Goal: Information Seeking & Learning: Learn about a topic

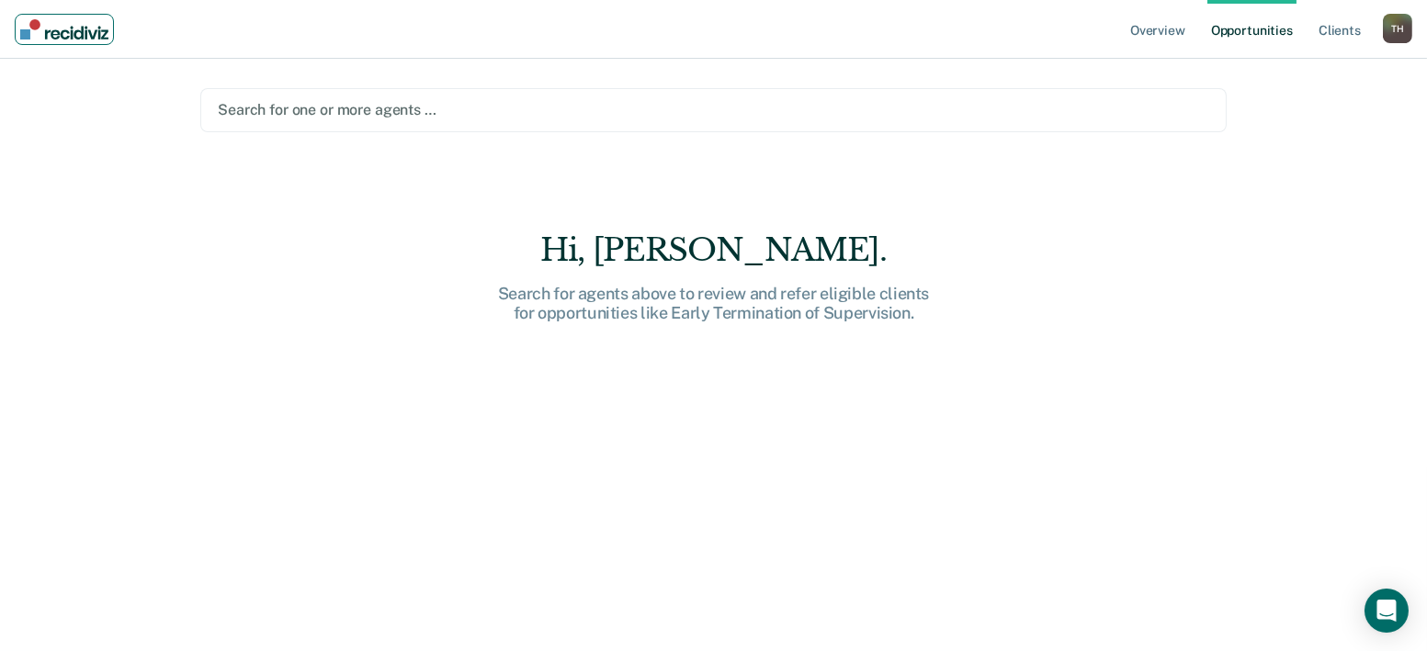
click at [61, 32] on img "Main navigation" at bounding box center [64, 29] width 88 height 20
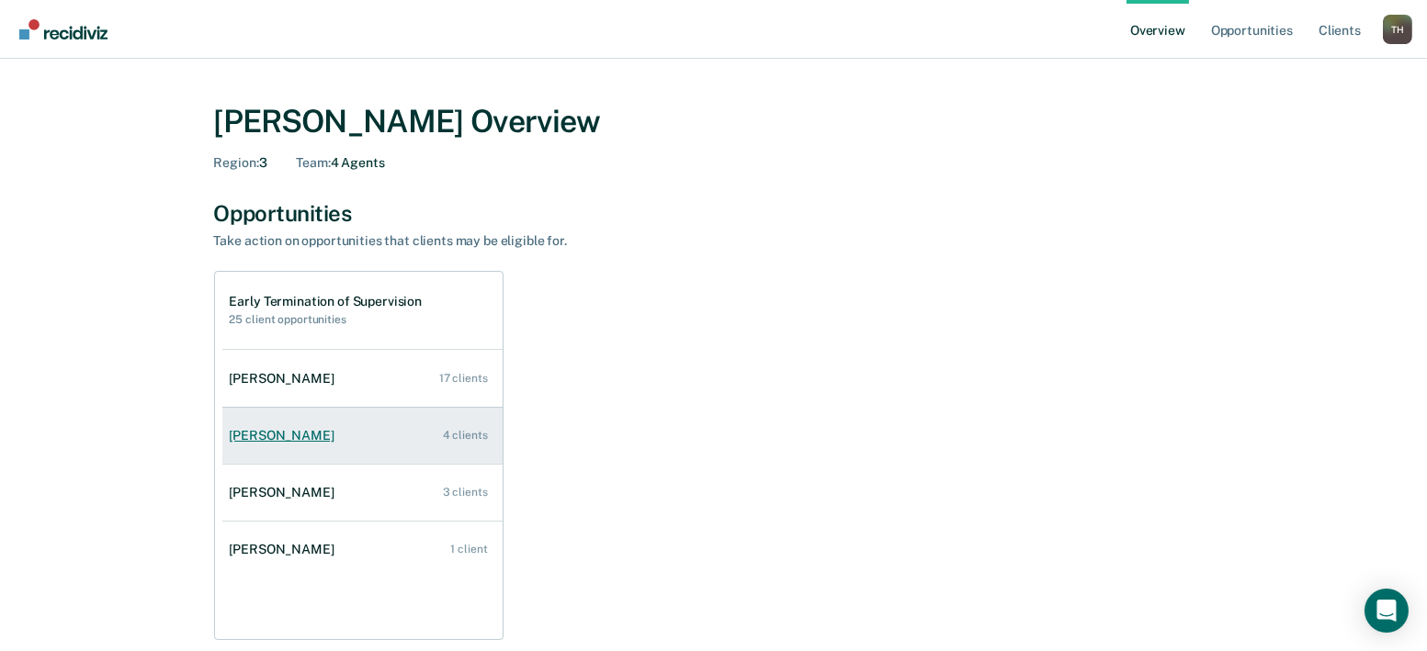
click at [342, 428] on div "[PERSON_NAME]" at bounding box center [286, 436] width 112 height 16
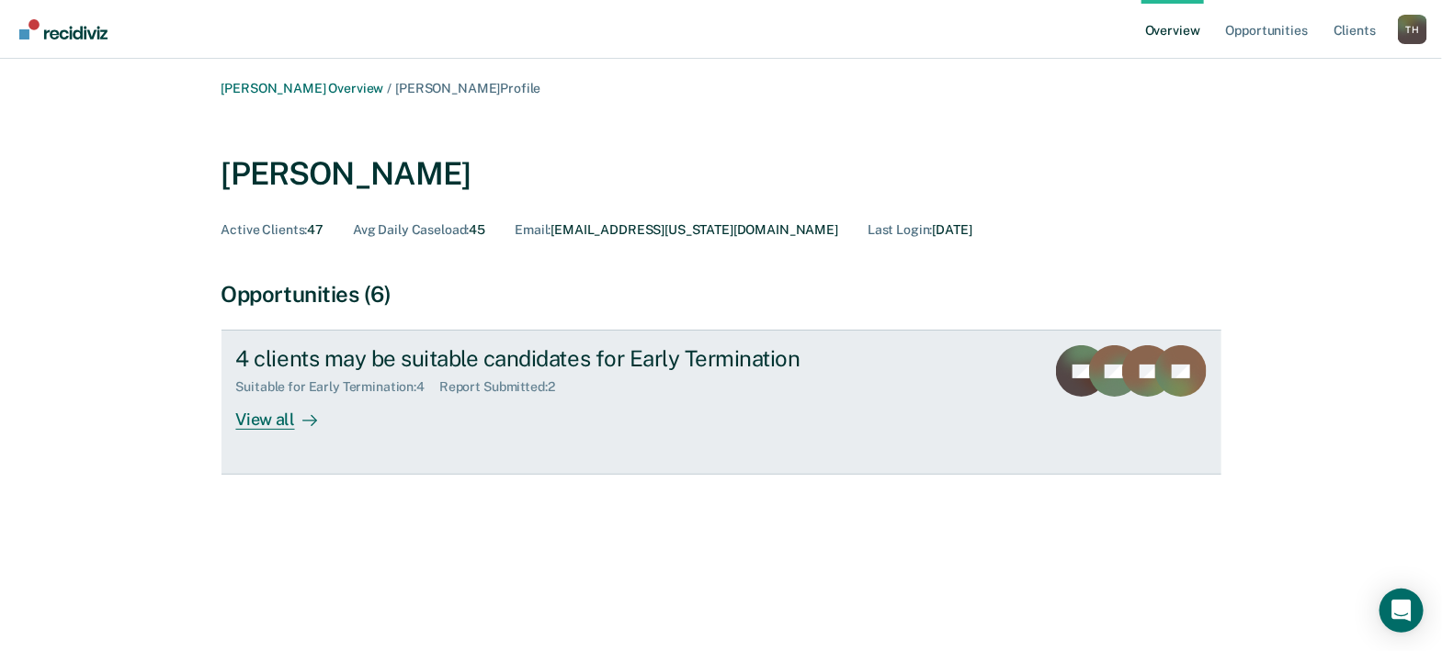
click at [492, 345] on div "4 clients may be suitable candidates for Early Termination" at bounding box center [558, 358] width 645 height 27
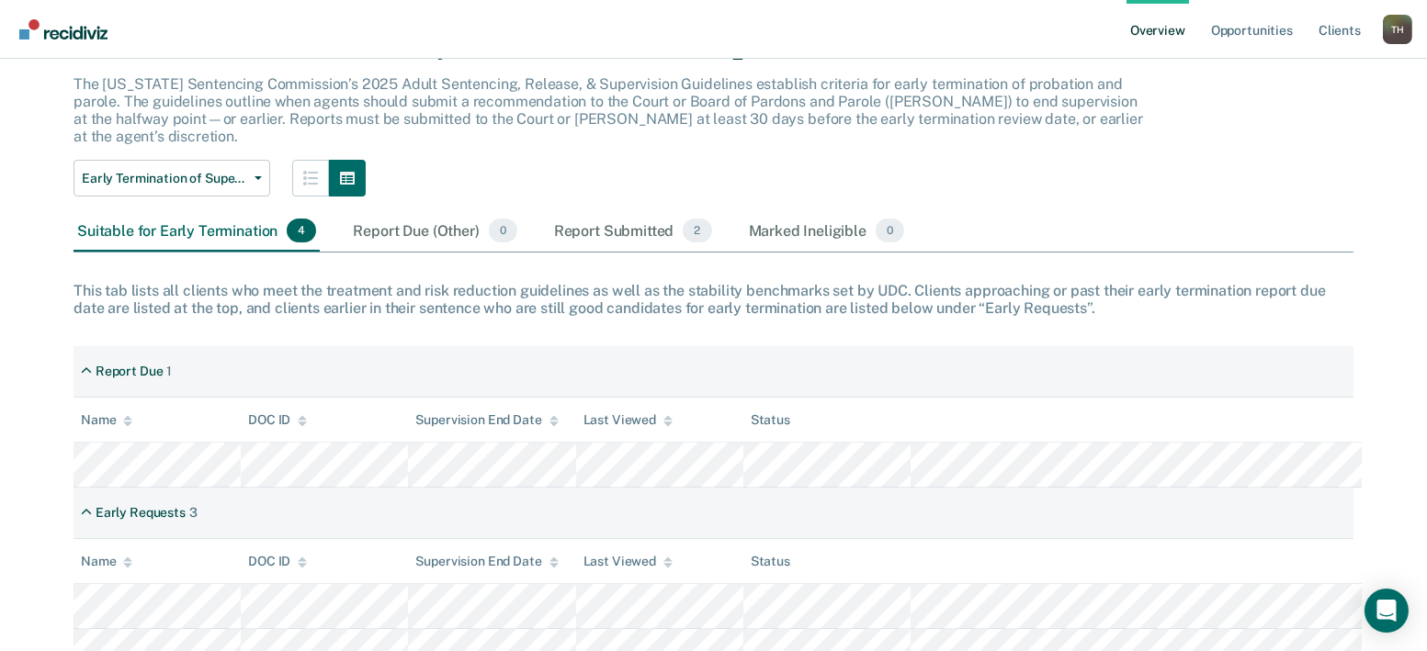
scroll to position [127, 0]
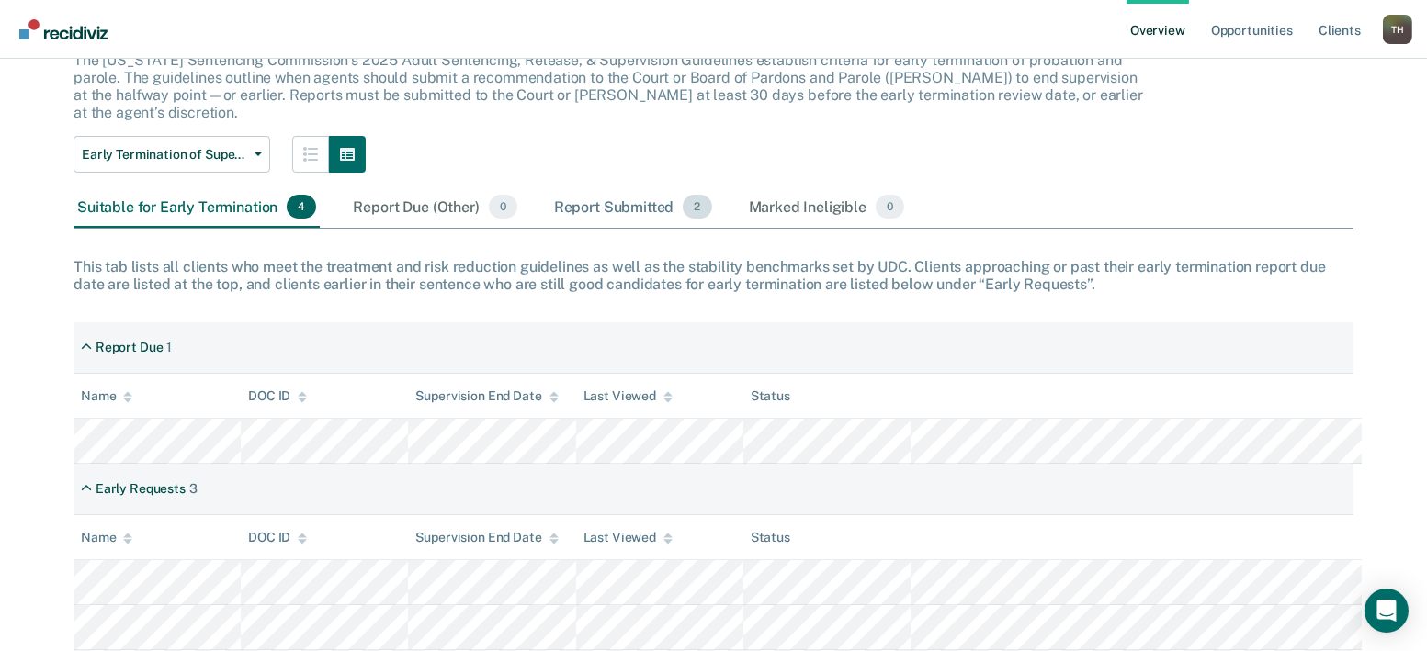
click at [550, 187] on div "Report Submitted 2" at bounding box center [632, 207] width 165 height 40
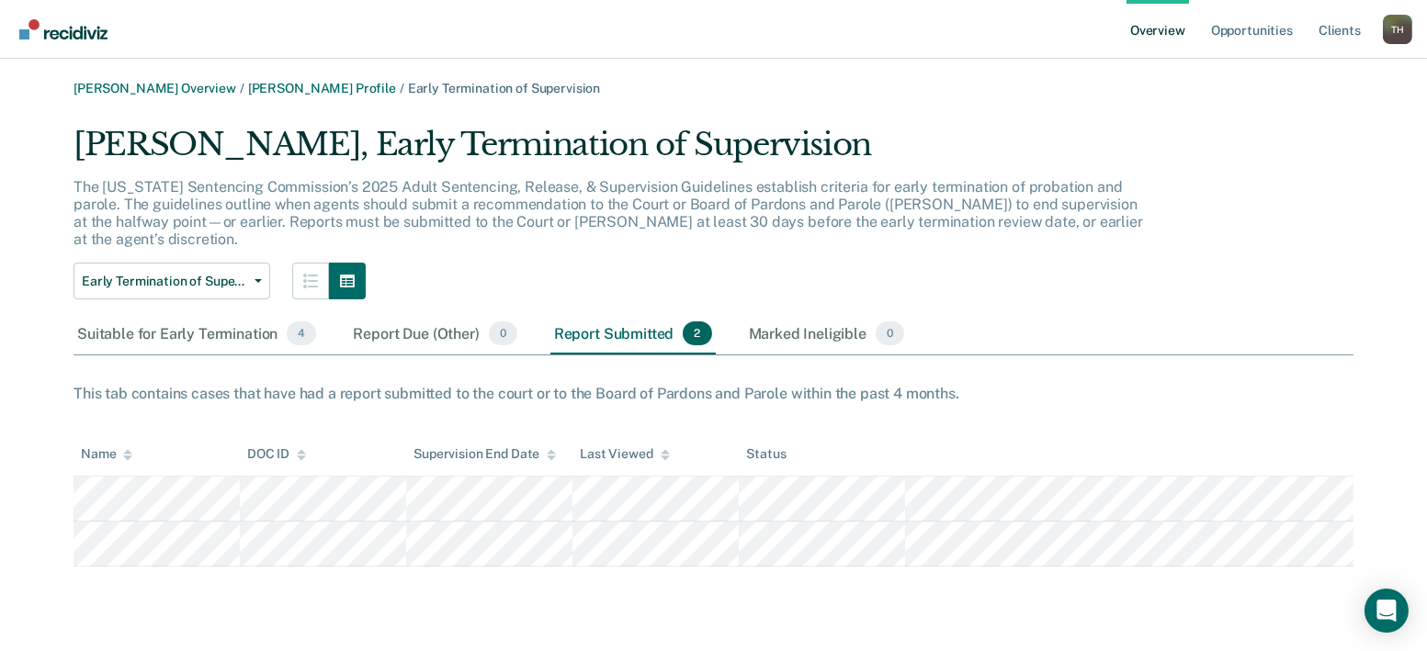
scroll to position [0, 0]
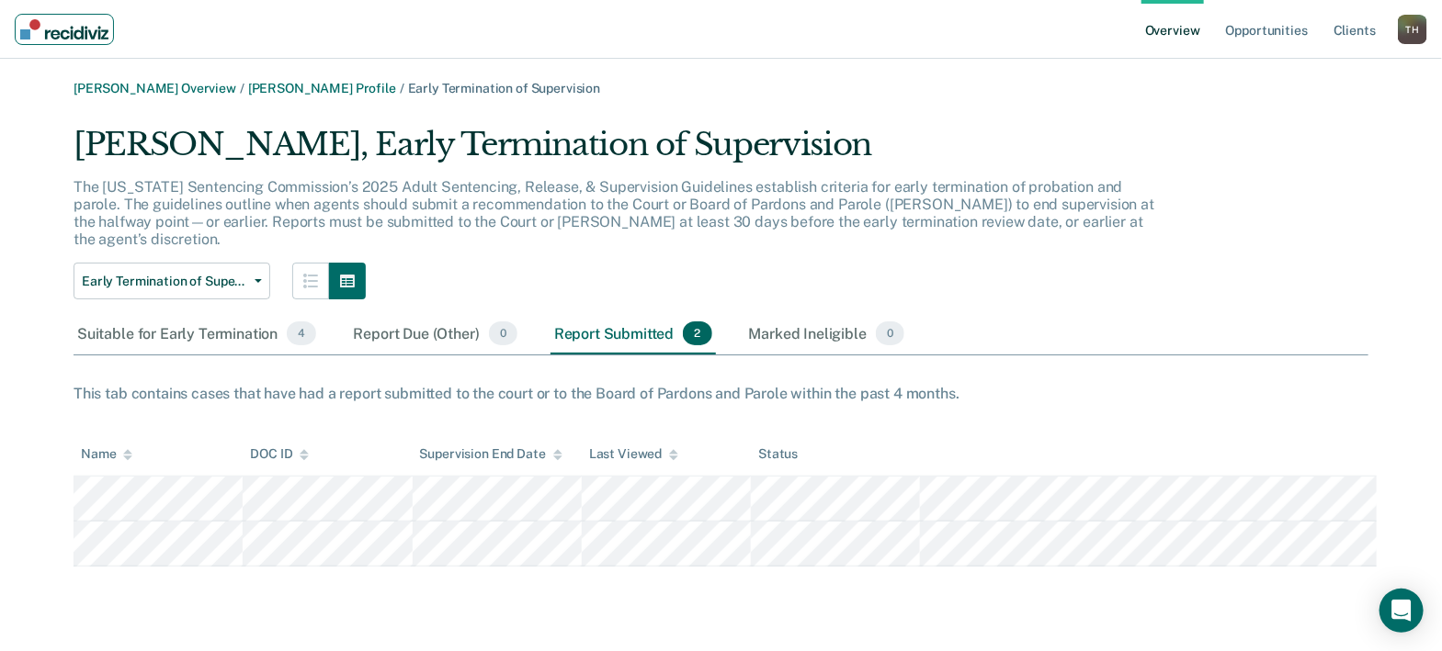
click at [74, 30] on img "Main navigation" at bounding box center [64, 29] width 88 height 20
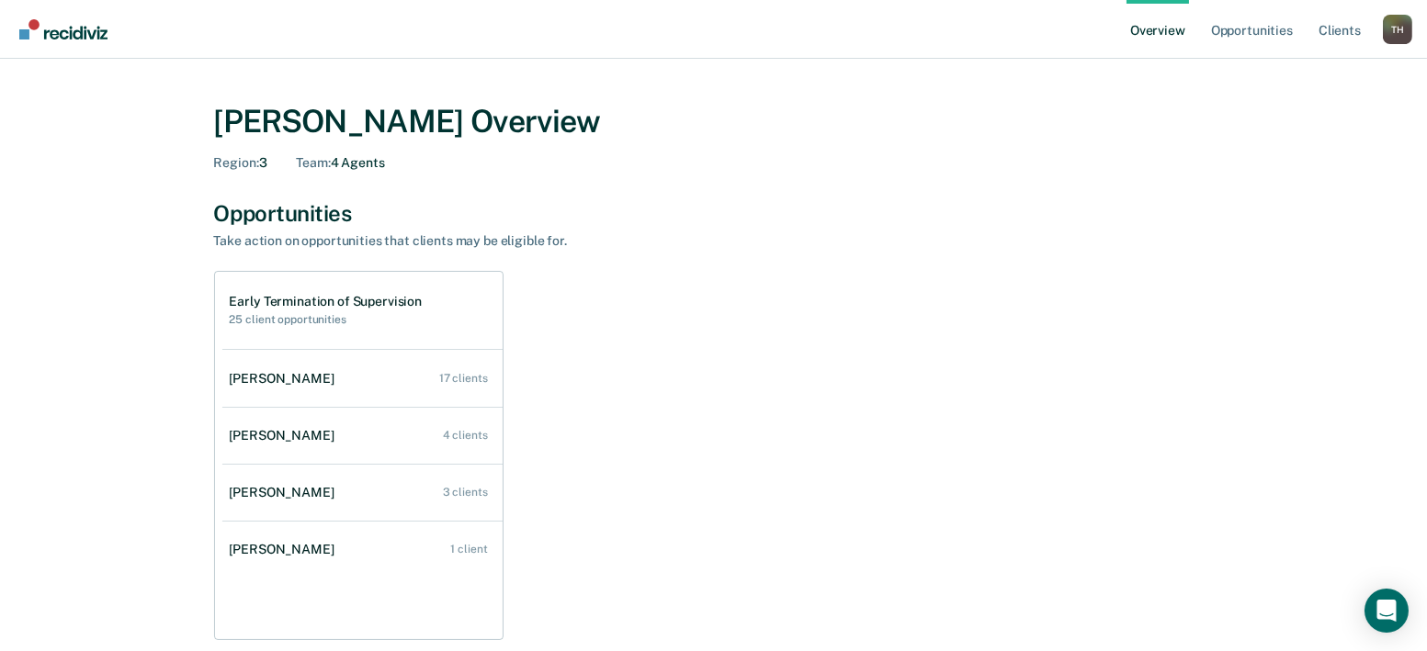
click at [390, 313] on h2 "25 client opportunities" at bounding box center [326, 319] width 193 height 13
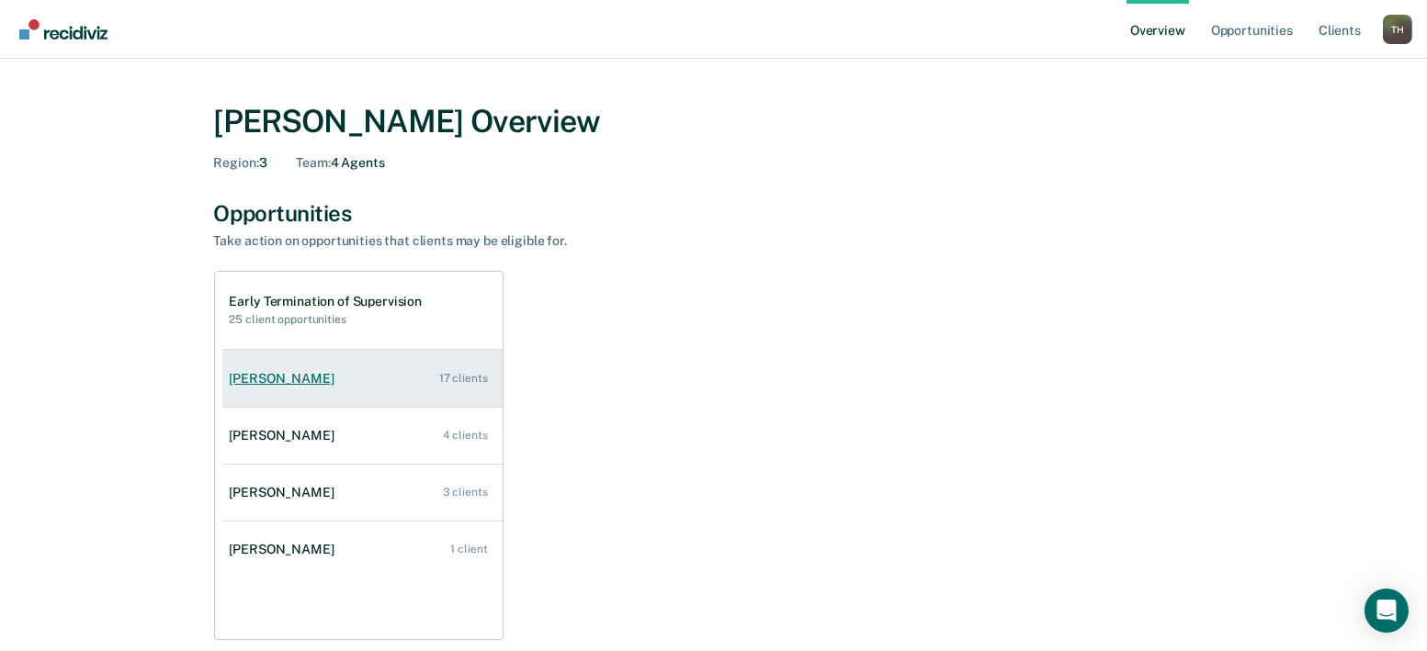
click at [488, 372] on div "17 clients" at bounding box center [463, 378] width 49 height 13
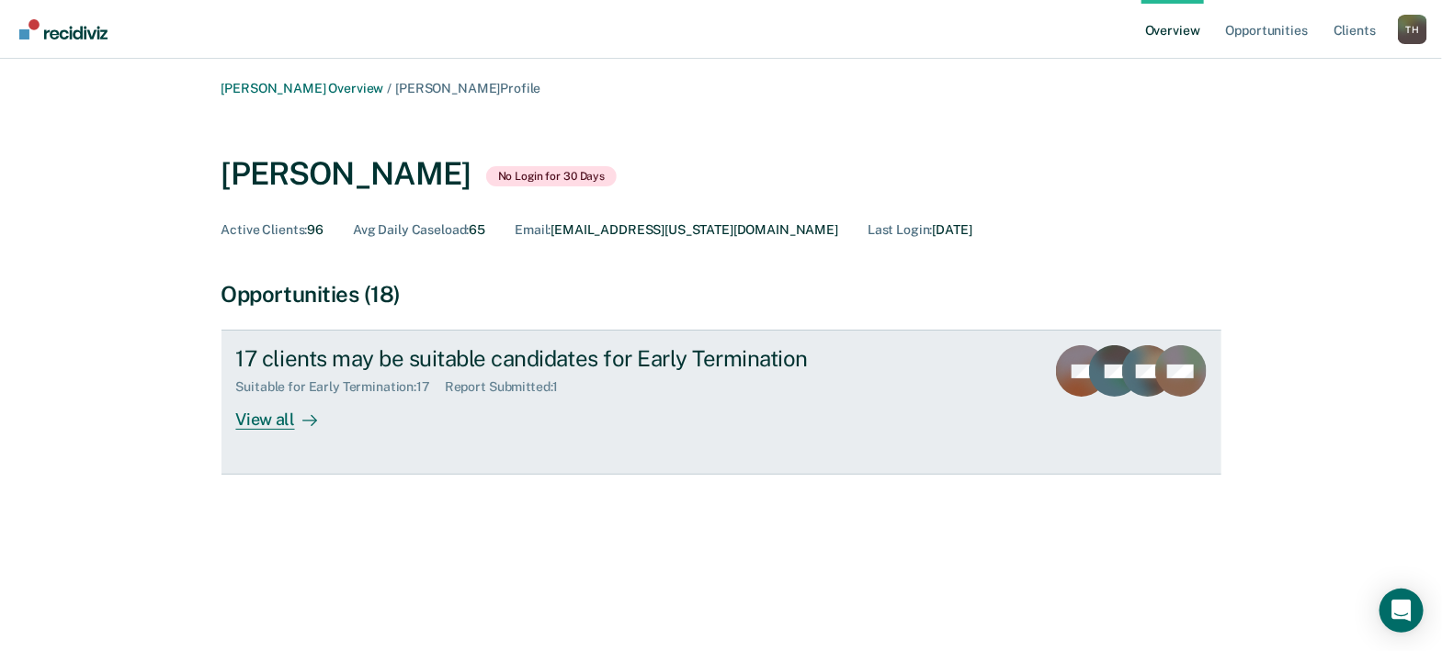
click at [339, 395] on div "View all" at bounding box center [287, 413] width 103 height 36
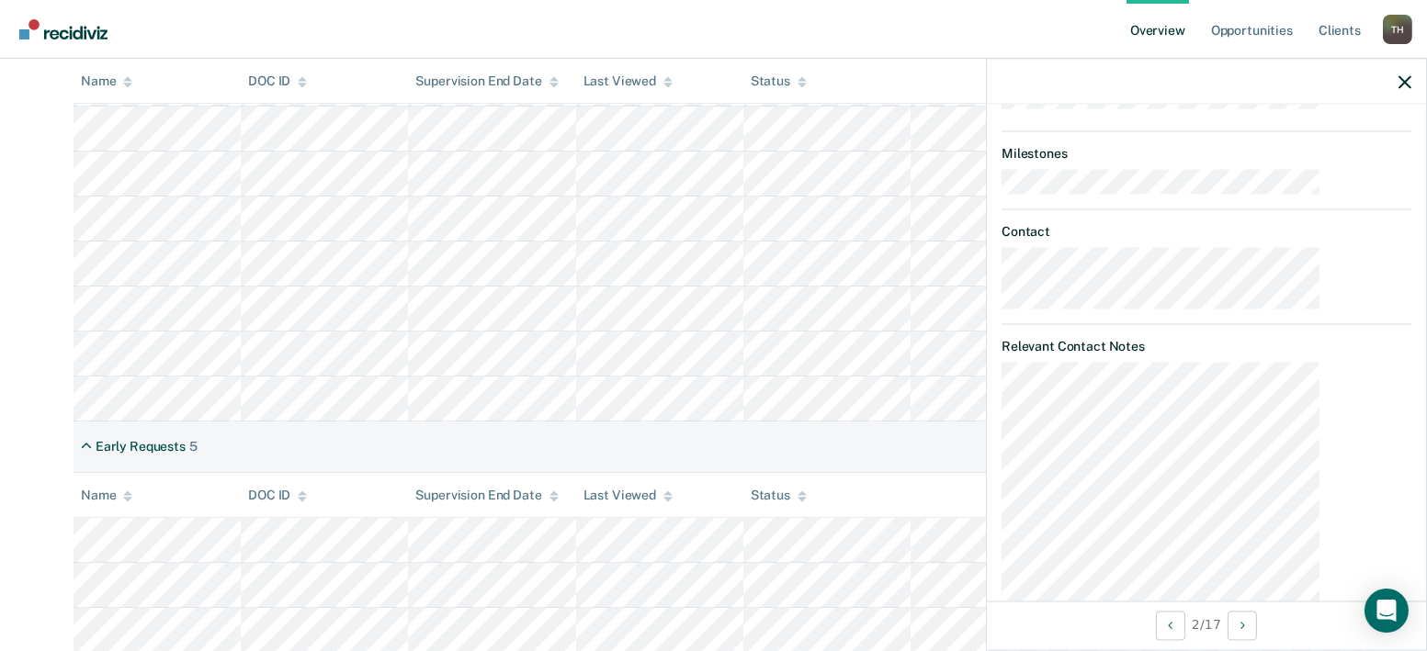
scroll to position [712, 0]
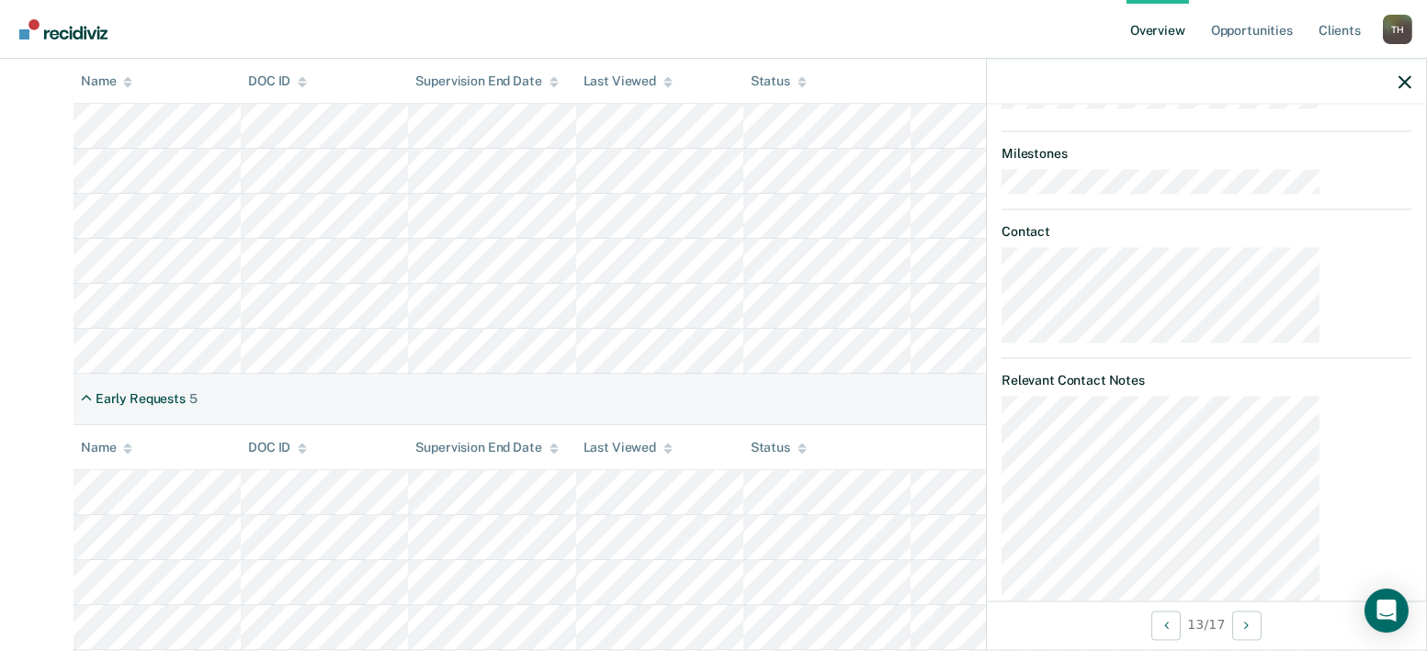
click at [1399, 62] on div at bounding box center [1206, 82] width 439 height 46
click at [1406, 75] on icon "button" at bounding box center [1404, 81] width 13 height 13
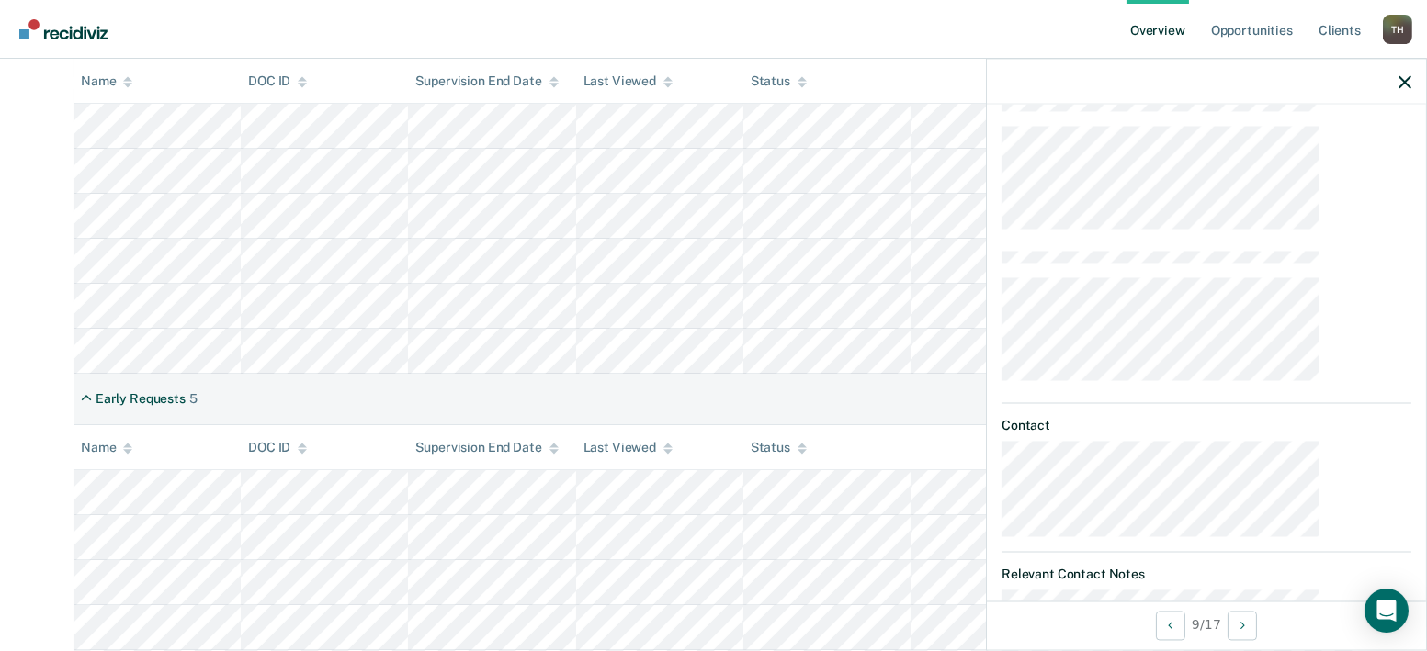
scroll to position [0, 0]
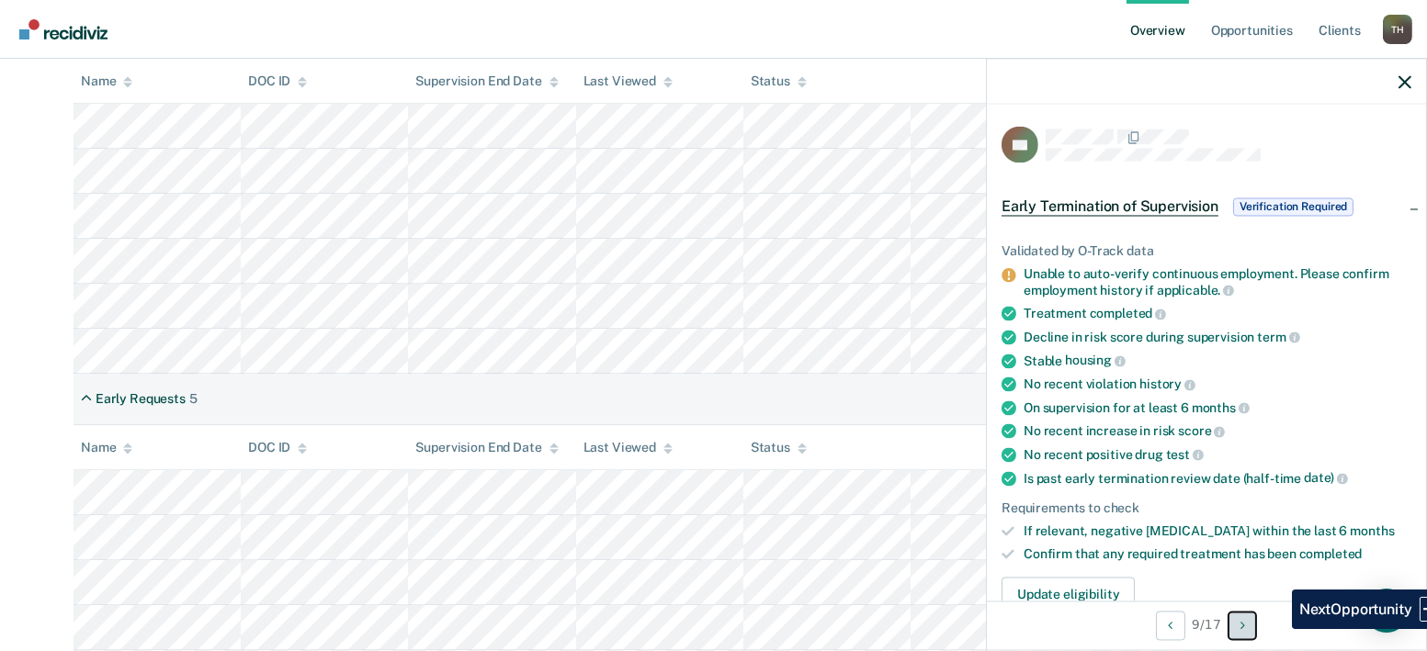
click at [1257, 623] on button "Next Opportunity" at bounding box center [1242, 625] width 29 height 29
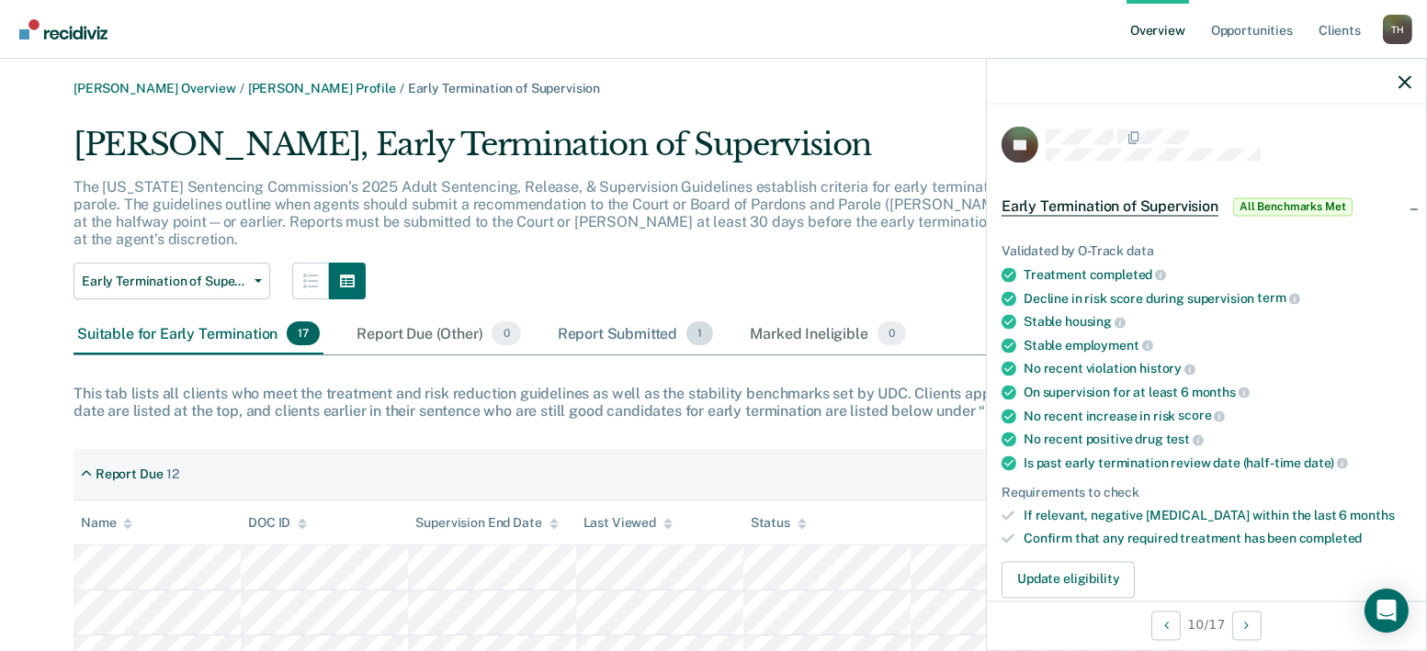
click at [554, 314] on div "Report Submitted 1" at bounding box center [636, 334] width 164 height 40
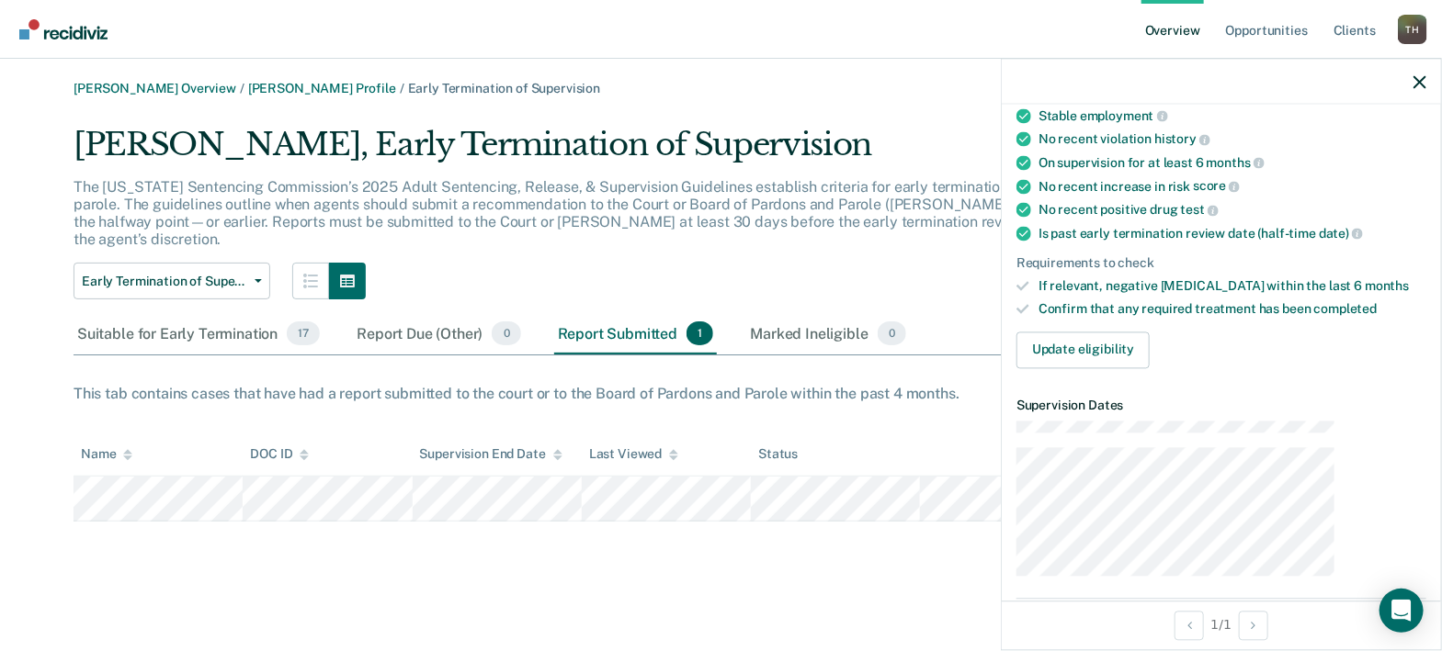
scroll to position [306, 0]
